Goal: Task Accomplishment & Management: Manage account settings

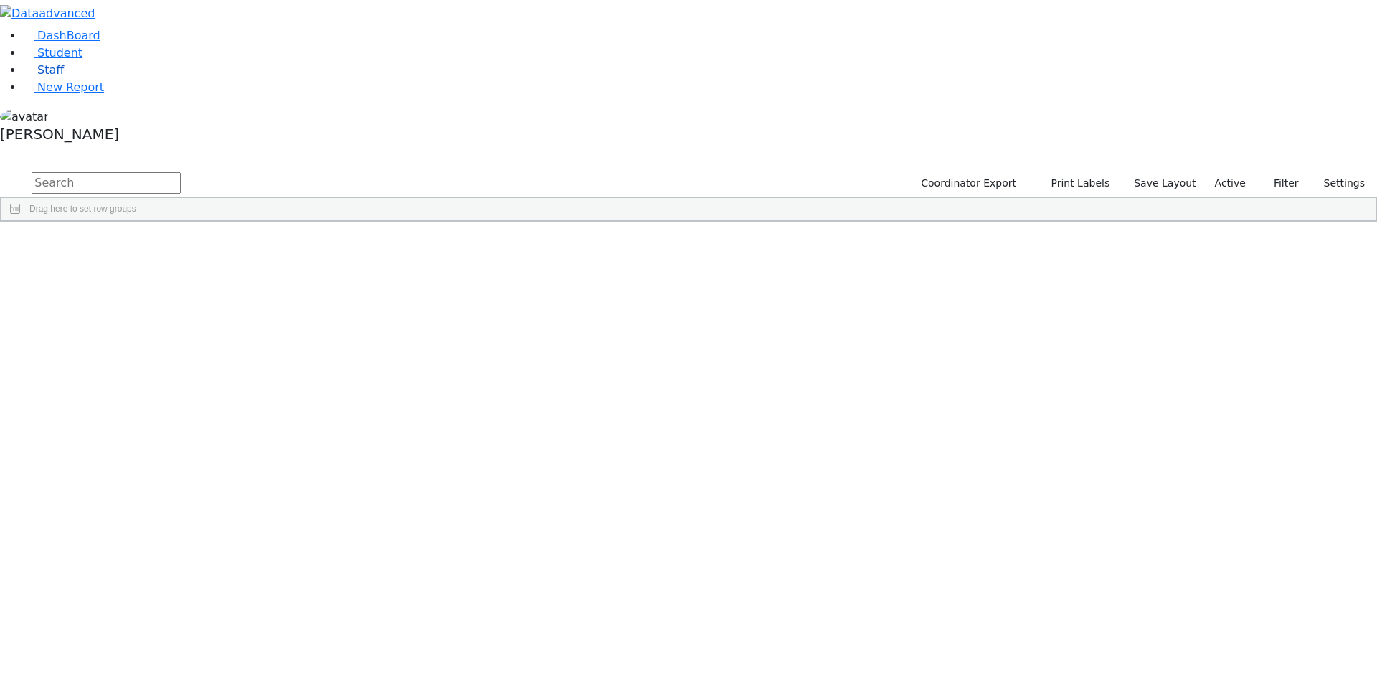
click at [45, 77] on span "Staff" at bounding box center [50, 70] width 27 height 14
click at [166, 414] on div "Brown" at bounding box center [123, 424] width 85 height 20
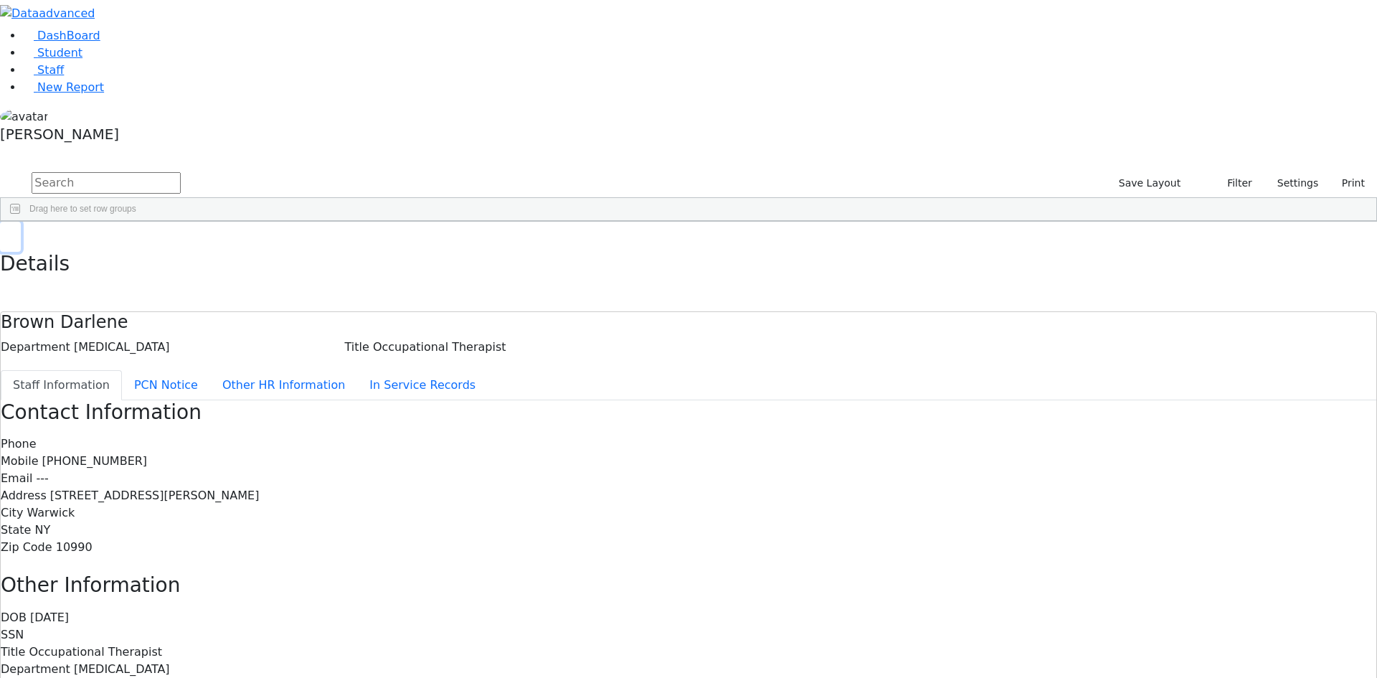
click at [6, 232] on use "button" at bounding box center [6, 232] width 0 height 0
click at [140, 148] on div "[PERSON_NAME]" at bounding box center [688, 128] width 1377 height 41
click at [170, 114] on link "Sign Out" at bounding box center [202, 102] width 113 height 23
